Goal: Find specific page/section: Find specific page/section

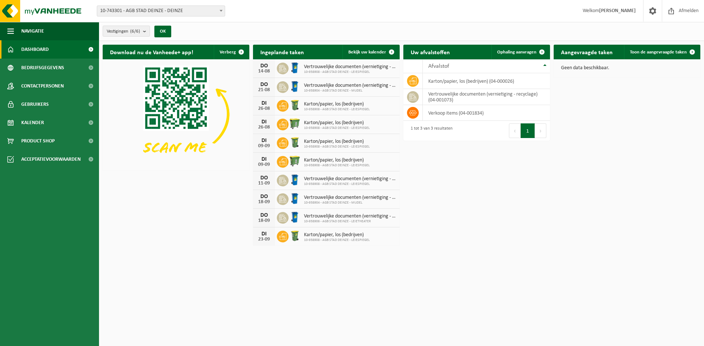
click at [195, 9] on span "10-743301 - AGB STAD DEINZE - DEINZE" at bounding box center [161, 11] width 128 height 10
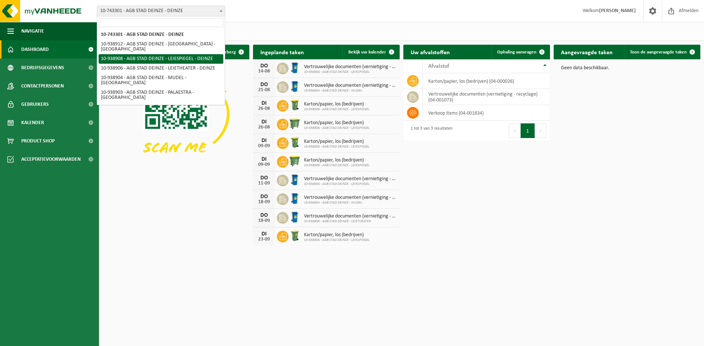
drag, startPoint x: 191, startPoint y: 51, endPoint x: 170, endPoint y: 58, distance: 22.5
select select "138162"
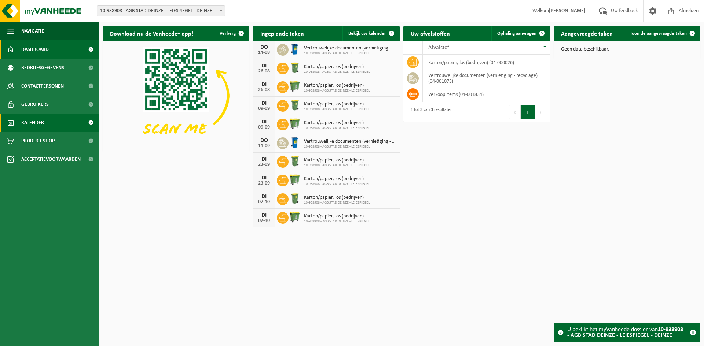
click at [47, 119] on link "Kalender" at bounding box center [49, 123] width 99 height 18
